Goal: Information Seeking & Learning: Find specific fact

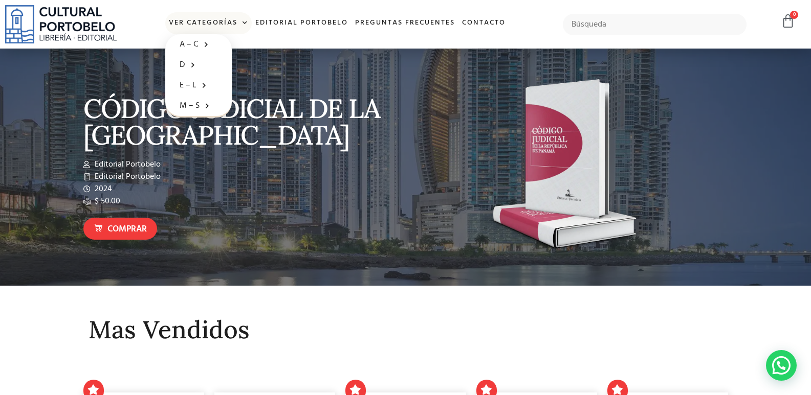
click at [232, 19] on link "Ver Categorías" at bounding box center [208, 23] width 86 height 22
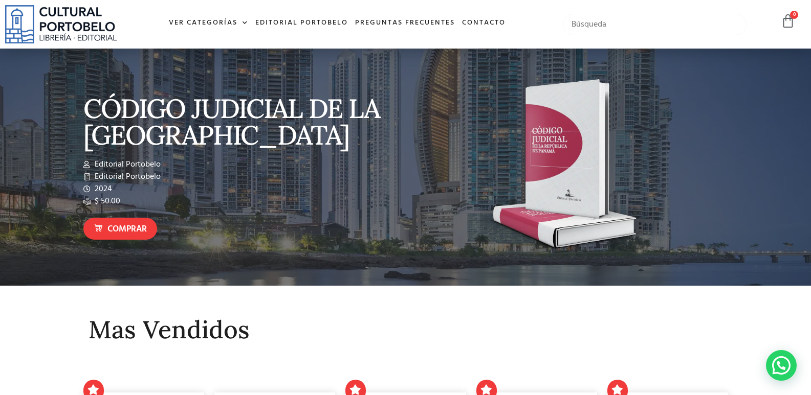
click at [590, 19] on input "text" at bounding box center [655, 24] width 184 height 21
type input "penal"
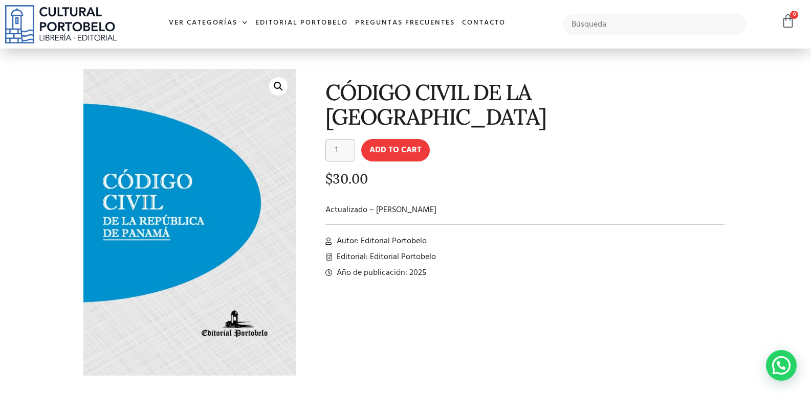
scroll to position [51, 0]
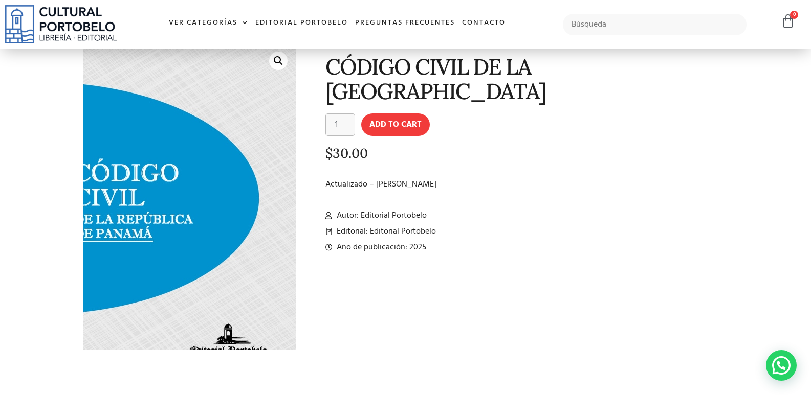
click at [280, 61] on link "🔍" at bounding box center [278, 61] width 18 height 18
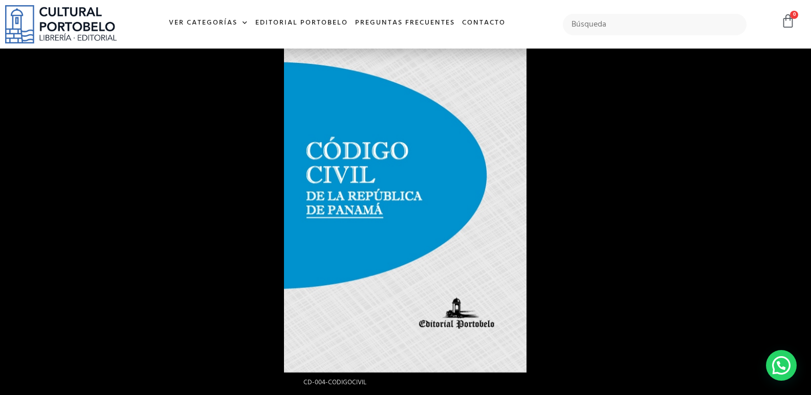
click at [114, 90] on div at bounding box center [405, 197] width 811 height 395
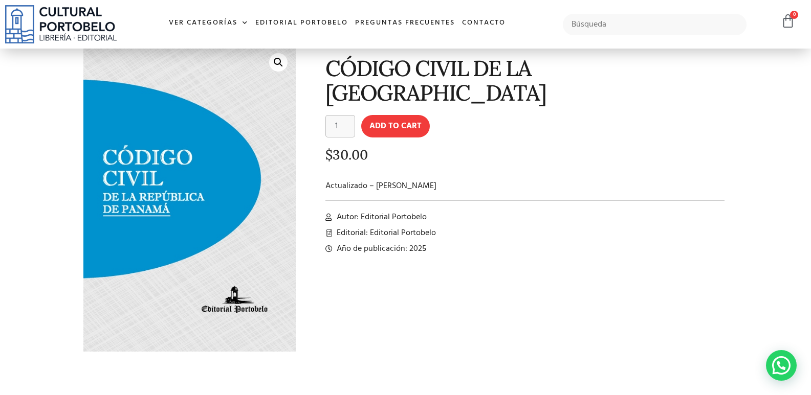
scroll to position [0, 0]
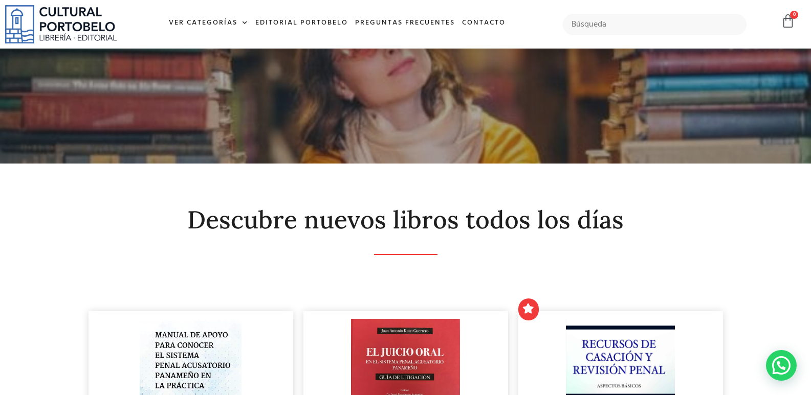
click at [672, 9] on div at bounding box center [654, 25] width 194 height 32
click at [664, 26] on input "text" at bounding box center [655, 24] width 184 height 21
type input "codigo penal"
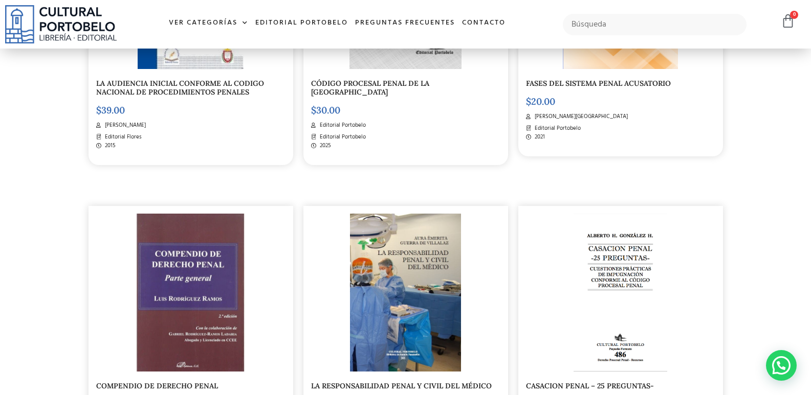
scroll to position [614, 0]
